Goal: Task Accomplishment & Management: Use online tool/utility

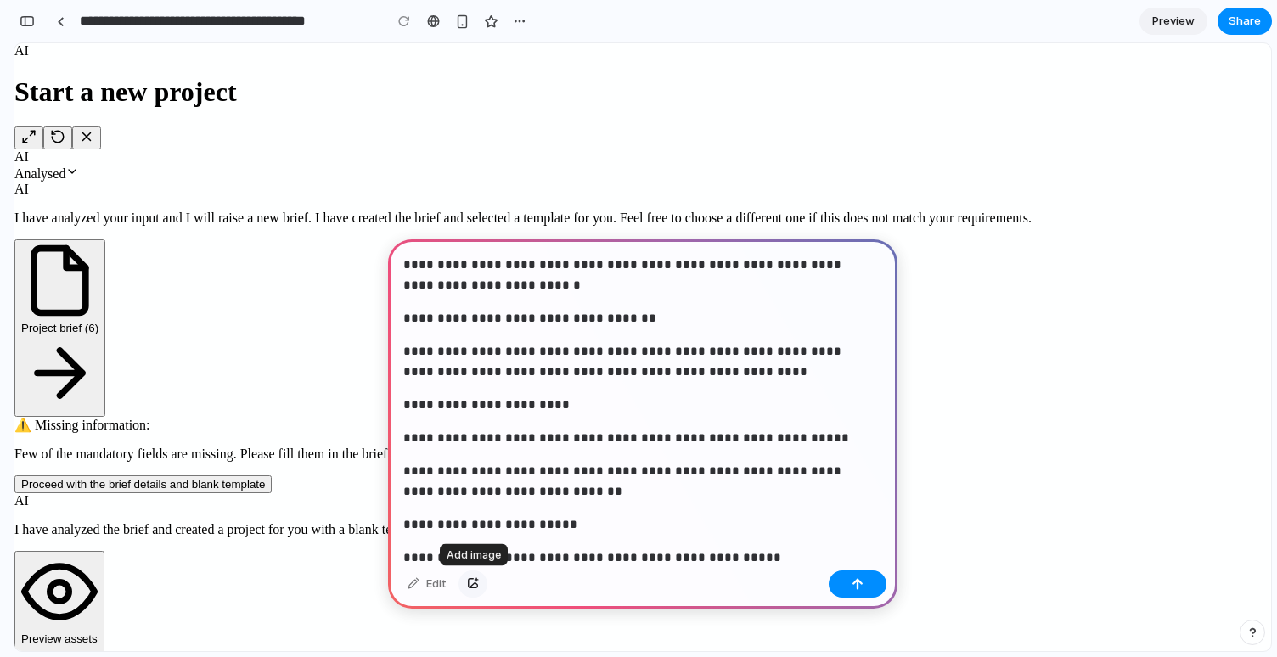
click at [475, 583] on div "button" at bounding box center [473, 584] width 12 height 10
click at [874, 593] on button "button" at bounding box center [857, 583] width 58 height 27
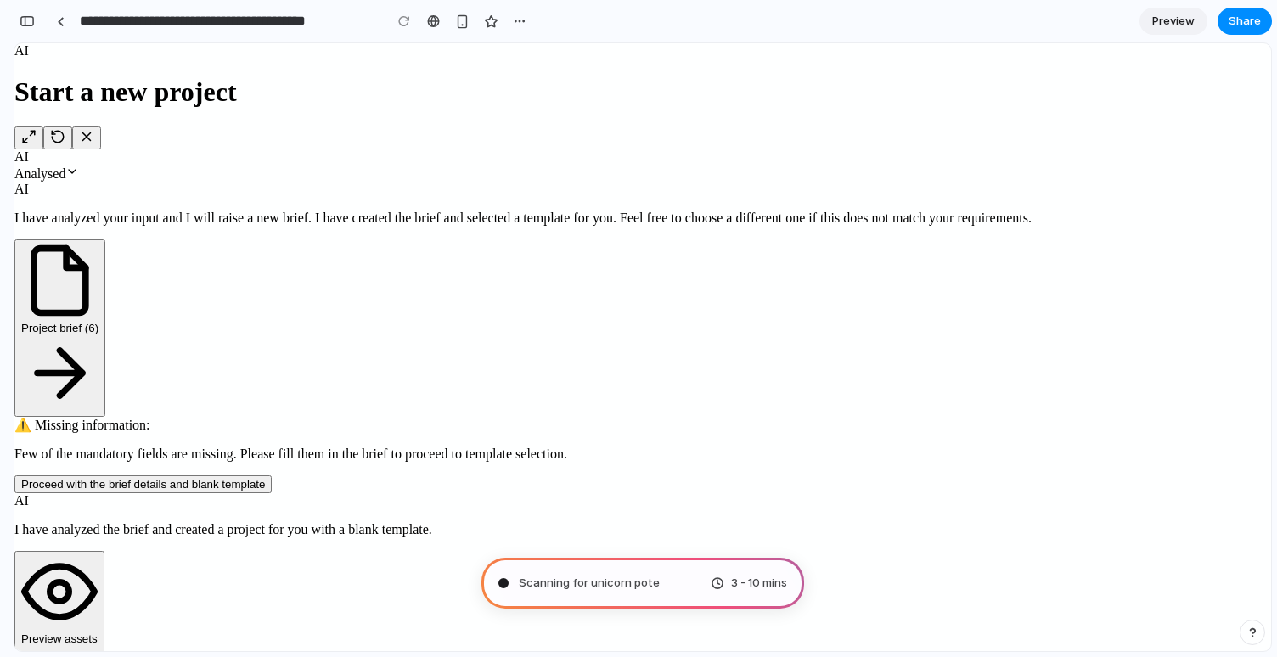
type input "**********"
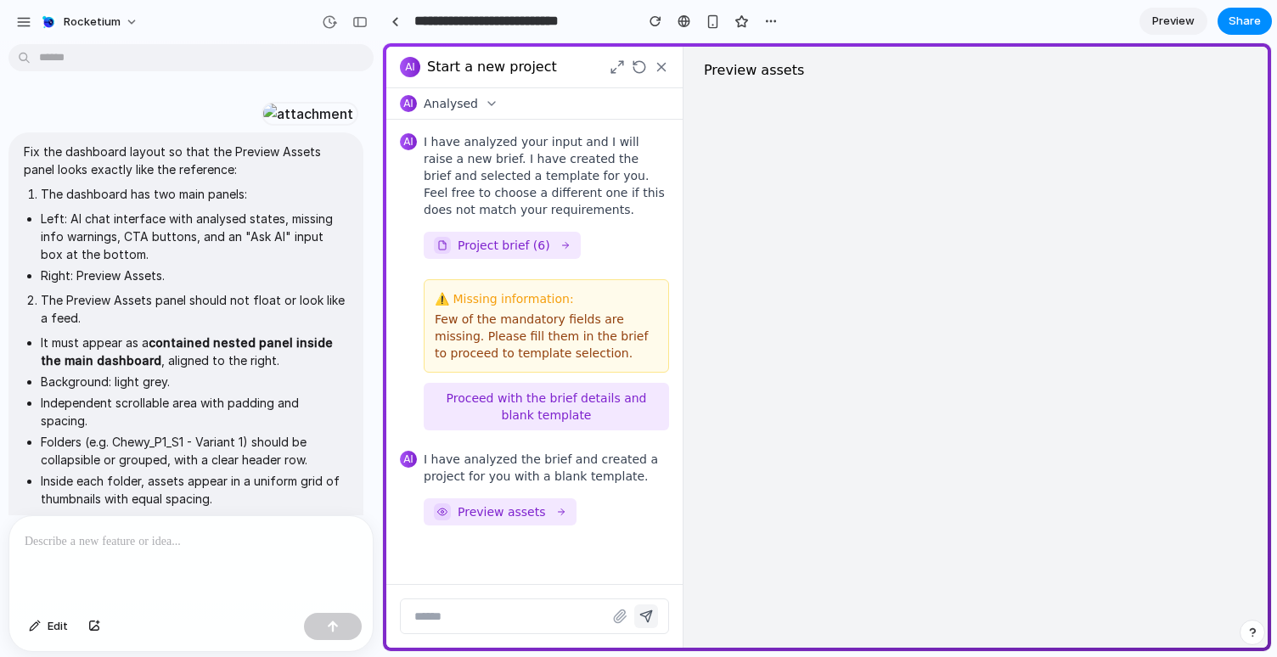
click at [443, 629] on input "text" at bounding box center [506, 616] width 211 height 34
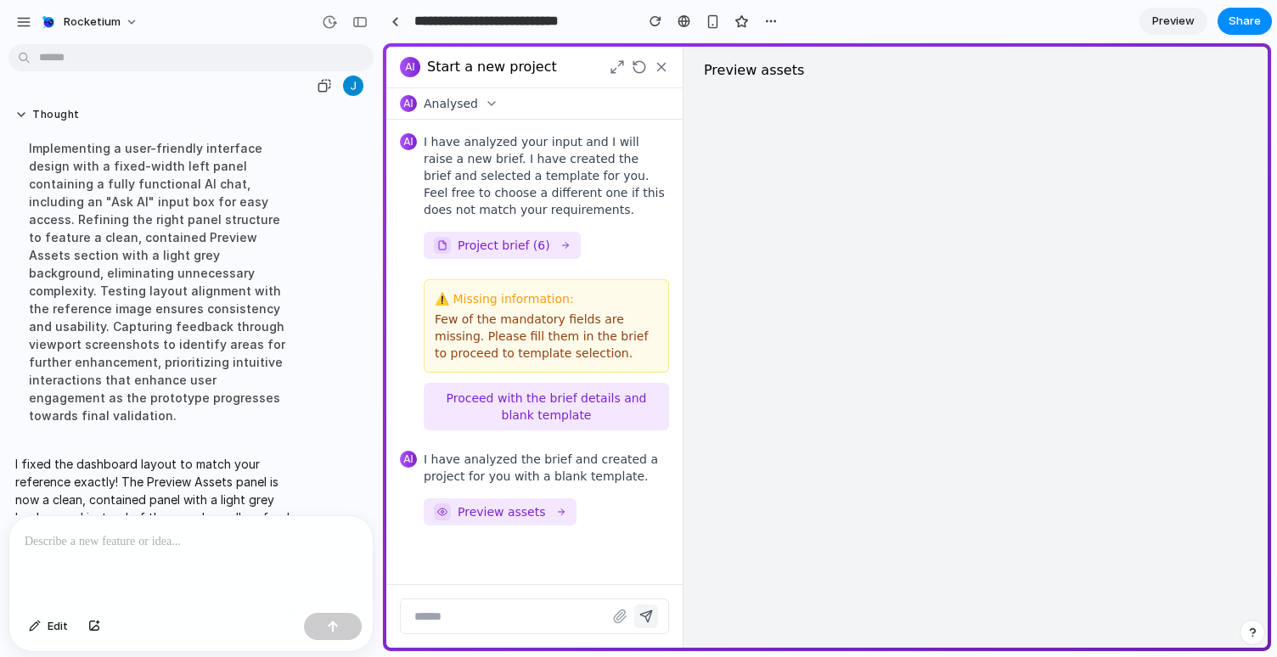
scroll to position [778, 0]
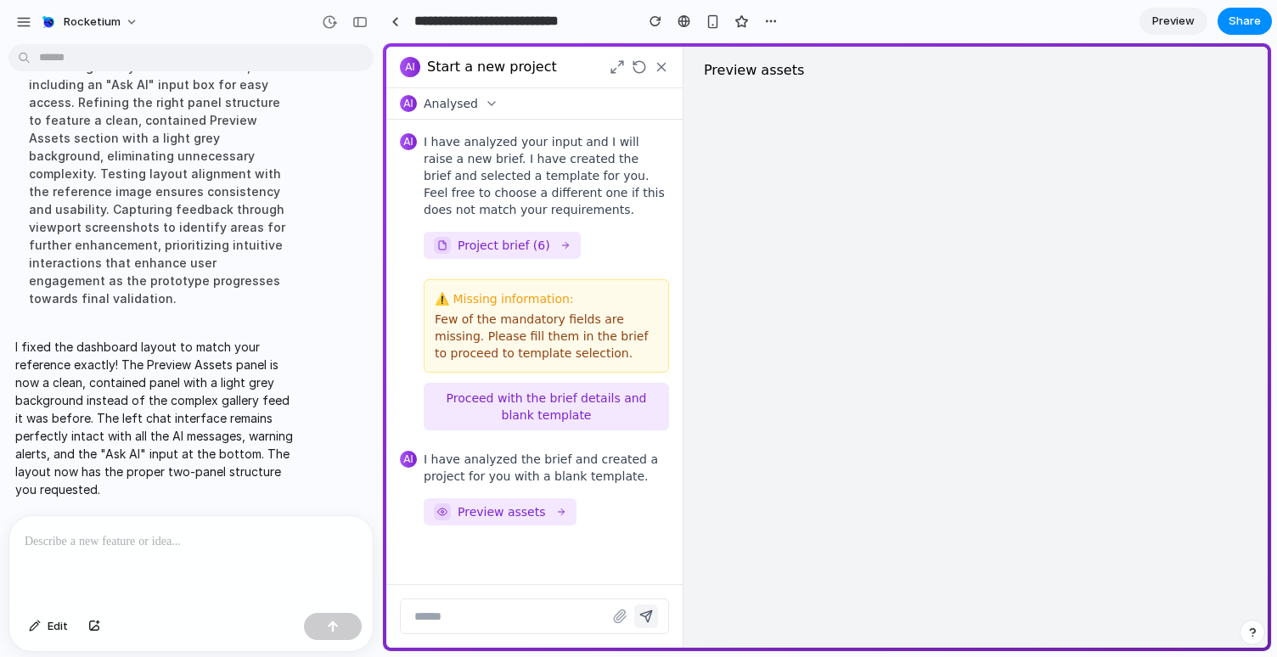
click at [802, 357] on div at bounding box center [975, 370] width 584 height 553
